Goal: Find specific page/section: Find specific page/section

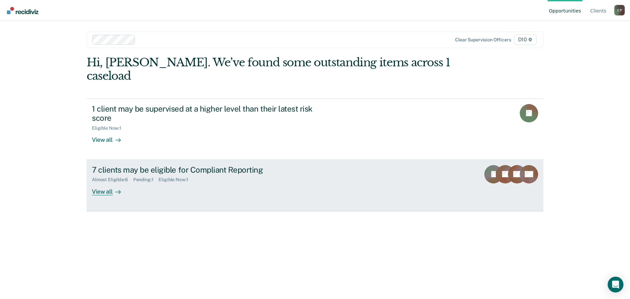
click at [106, 182] on div "View all" at bounding box center [110, 188] width 37 height 13
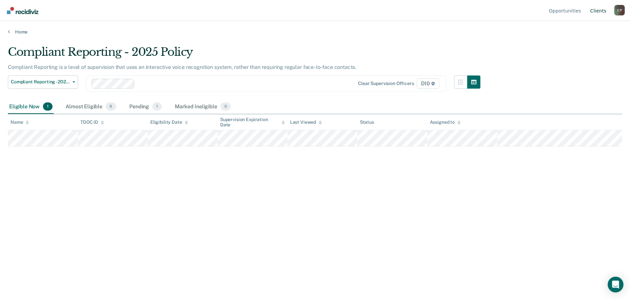
click at [600, 11] on link "Client s" at bounding box center [598, 10] width 19 height 21
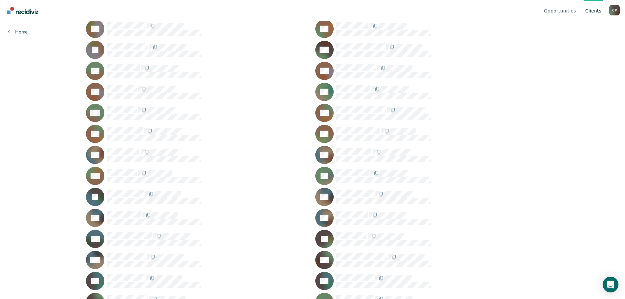
scroll to position [262, 0]
